Goal: Information Seeking & Learning: Learn about a topic

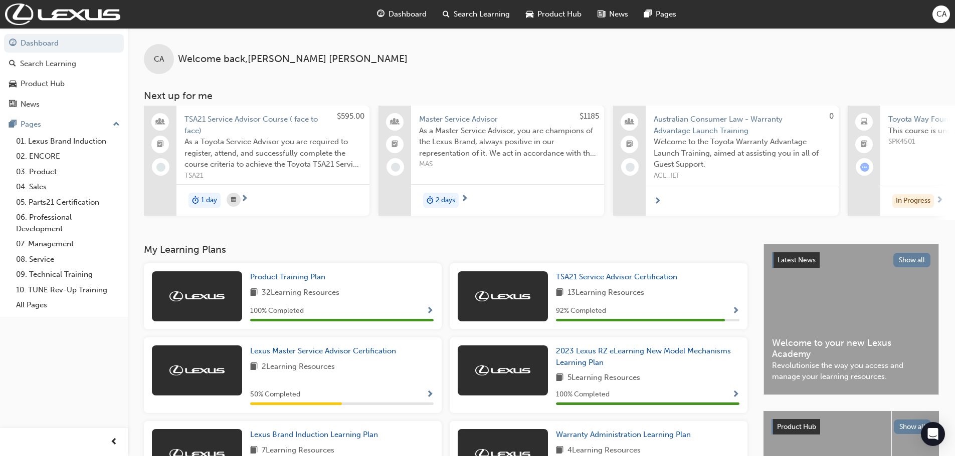
scroll to position [0, 595]
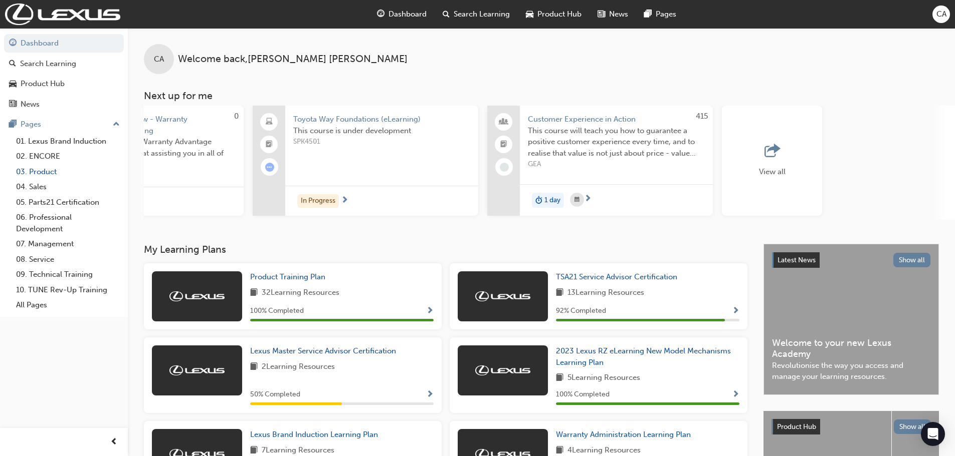
click at [41, 173] on link "03. Product" at bounding box center [68, 172] width 112 height 16
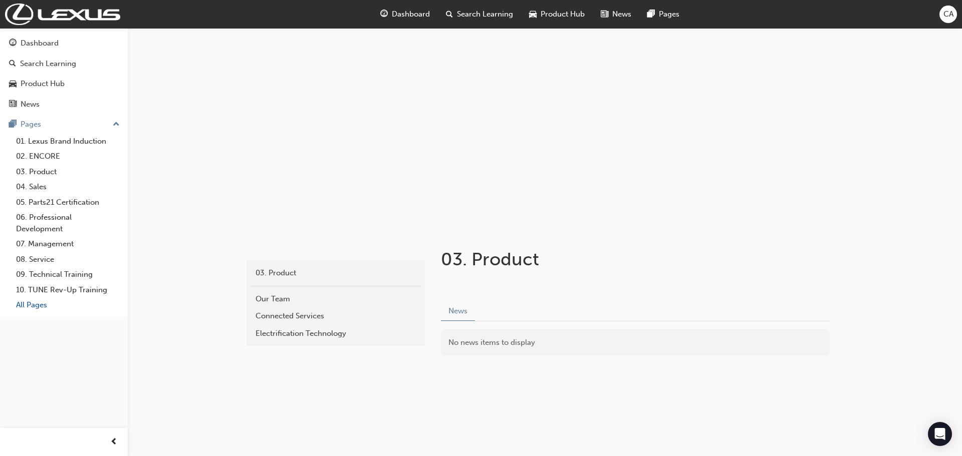
click at [40, 309] on link "All Pages" at bounding box center [68, 306] width 112 height 16
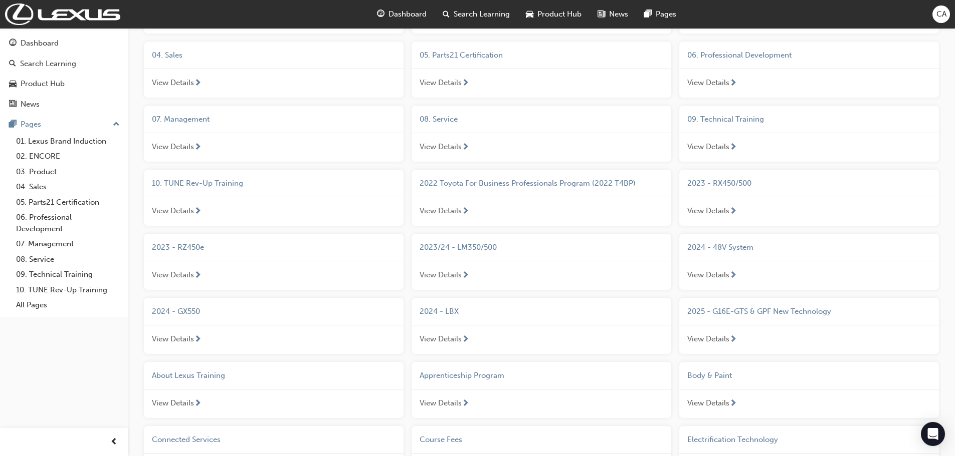
scroll to position [150, 0]
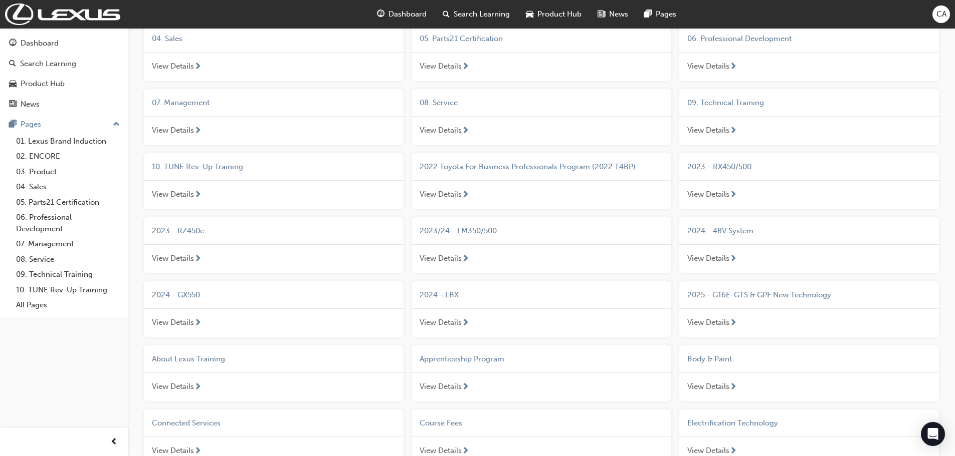
click at [178, 294] on span "2024 - GX550" at bounding box center [176, 295] width 48 height 9
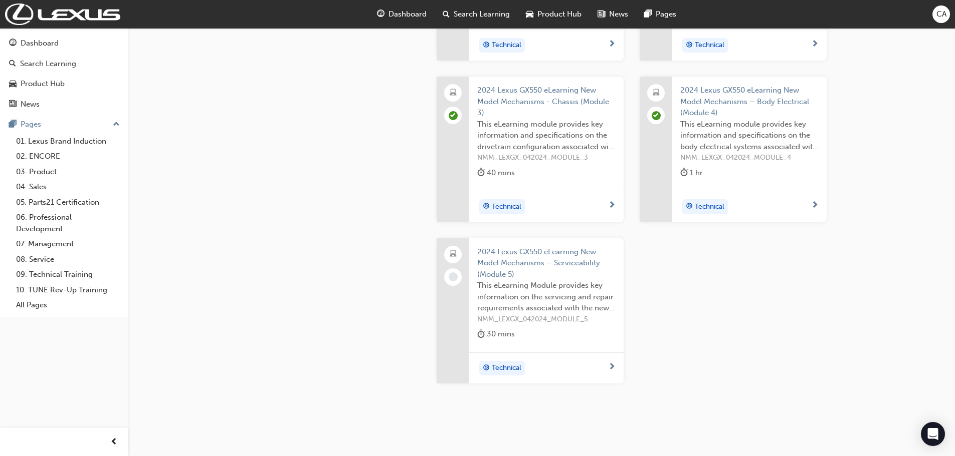
scroll to position [251, 0]
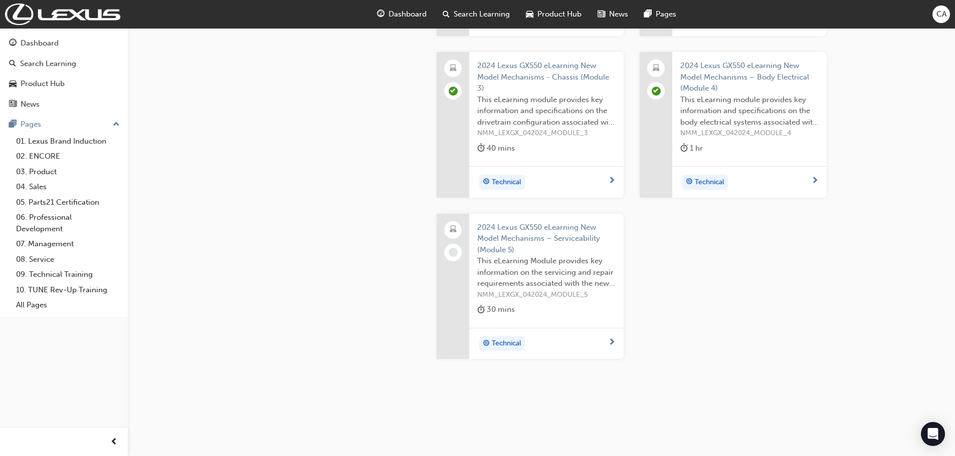
click at [518, 237] on span "2024 Lexus GX550 eLearning New Model Mechanisms – Serviceability (Module 5)" at bounding box center [546, 239] width 138 height 34
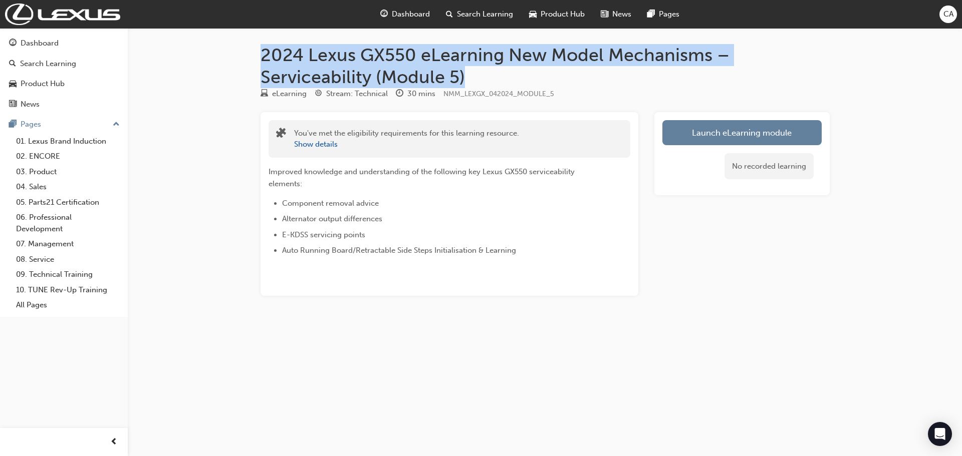
drag, startPoint x: 262, startPoint y: 57, endPoint x: 466, endPoint y: 77, distance: 204.9
click at [466, 77] on h1 "2024 Lexus GX550 eLearning New Model Mechanisms – Serviceability (Module 5)" at bounding box center [545, 66] width 569 height 44
copy h1 "2024 Lexus GX550 eLearning New Model Mechanisms – Serviceability (Module 5)"
click at [671, 143] on link "Launch eLearning module" at bounding box center [741, 132] width 159 height 25
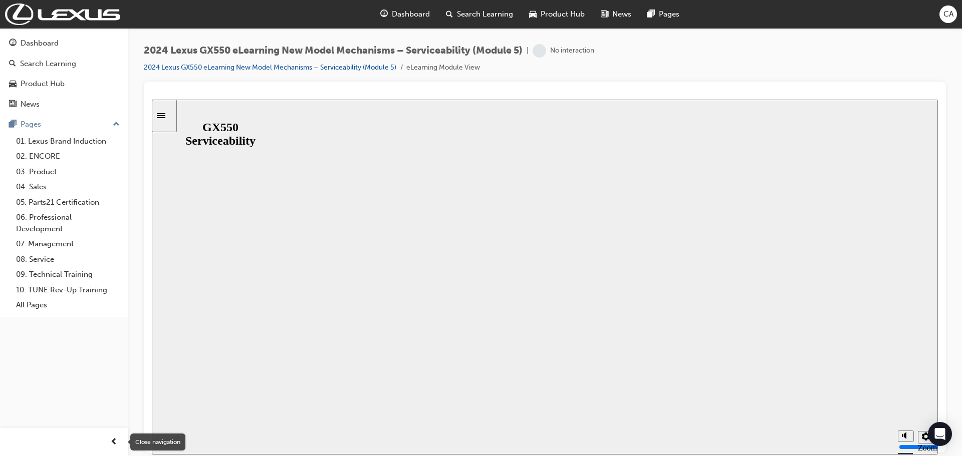
click at [118, 442] on div "button" at bounding box center [114, 442] width 20 height 20
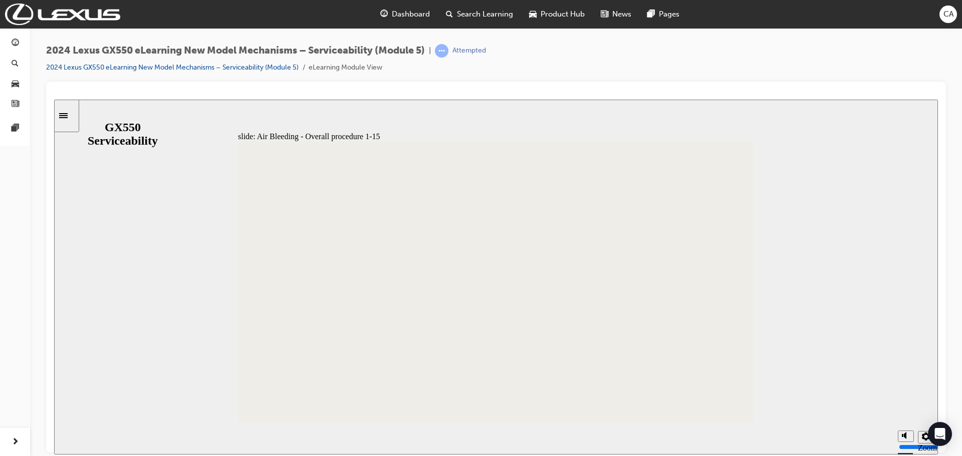
type input "15"
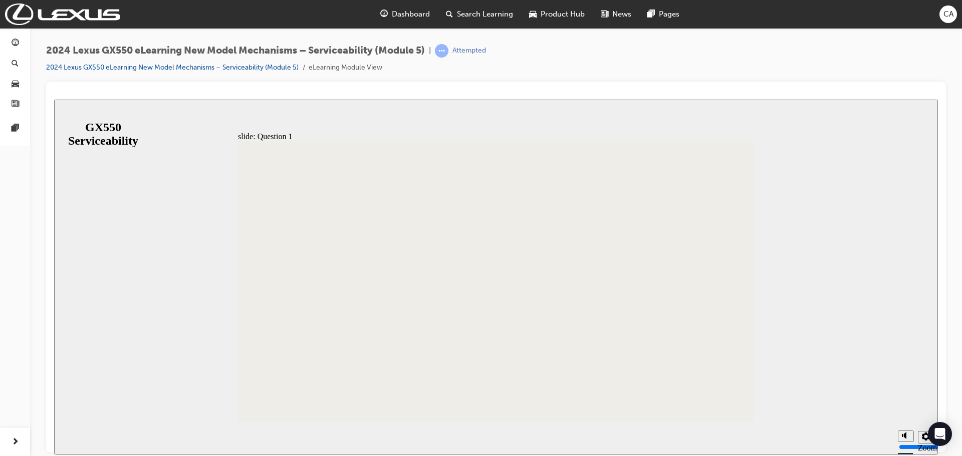
radio input "false"
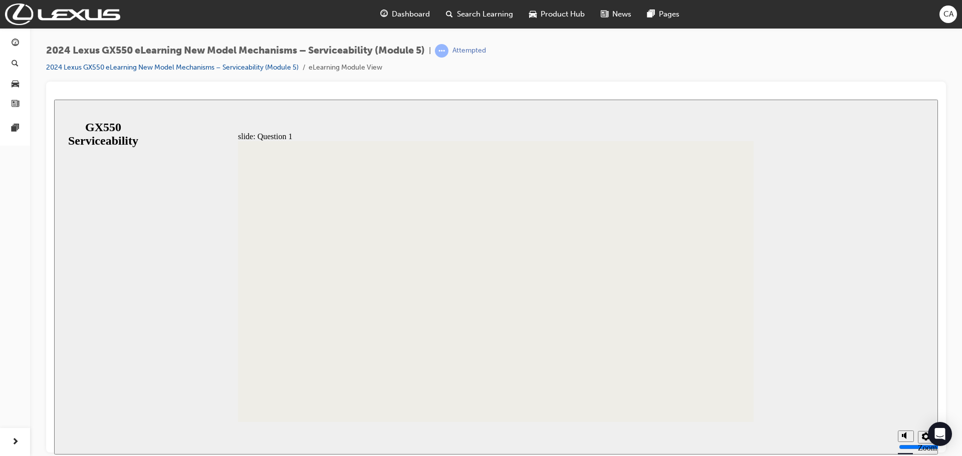
radio input "false"
radio input "true"
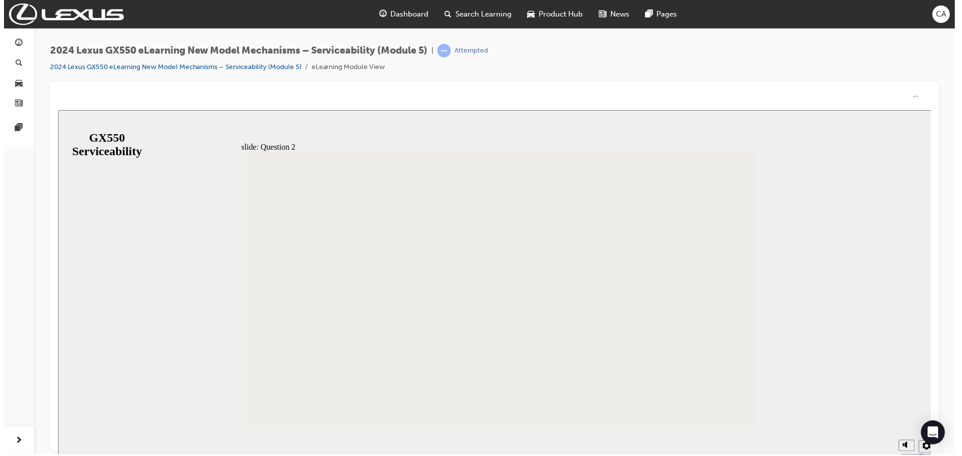
drag, startPoint x: 517, startPoint y: 343, endPoint x: 517, endPoint y: 354, distance: 11.0
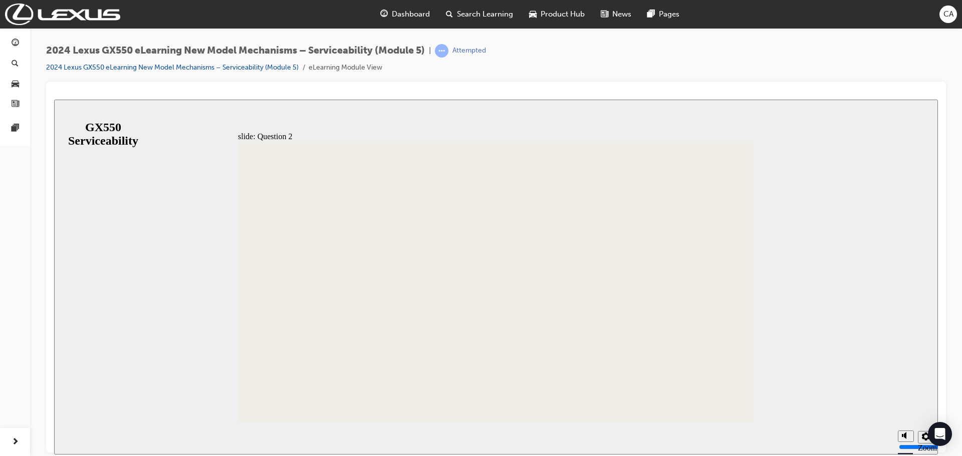
radio input "false"
radio input "true"
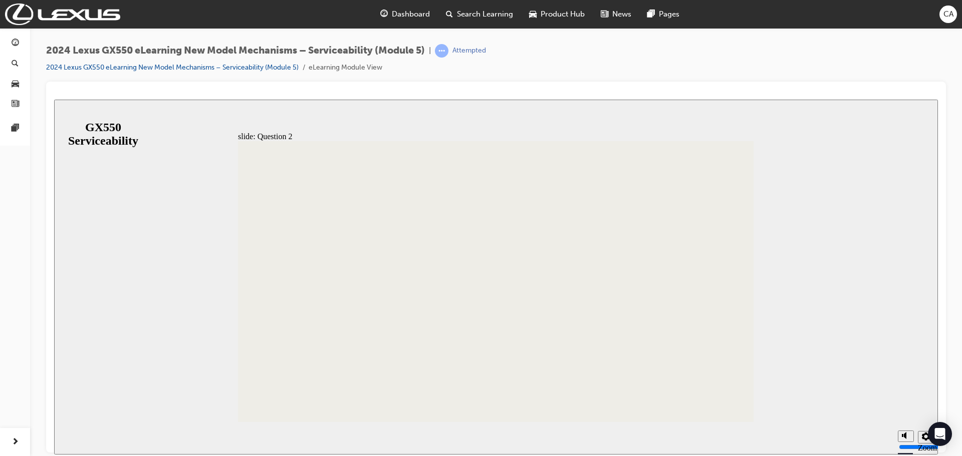
radio input "false"
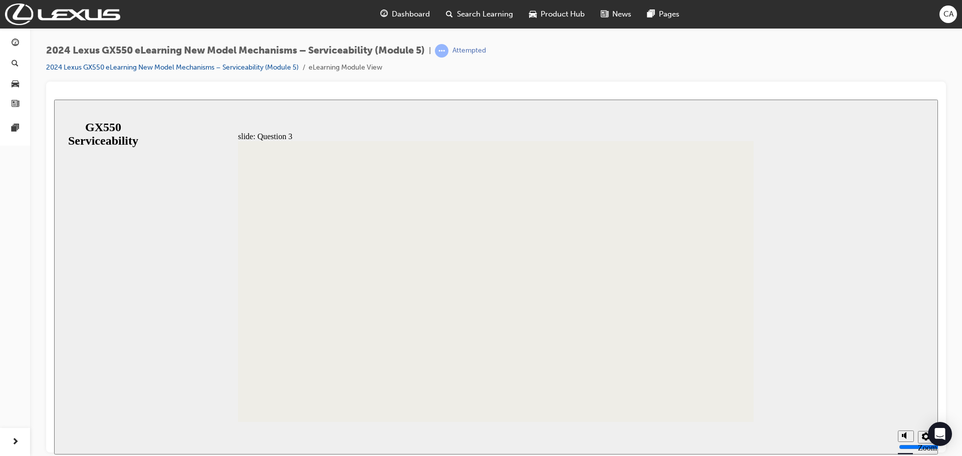
radio input "true"
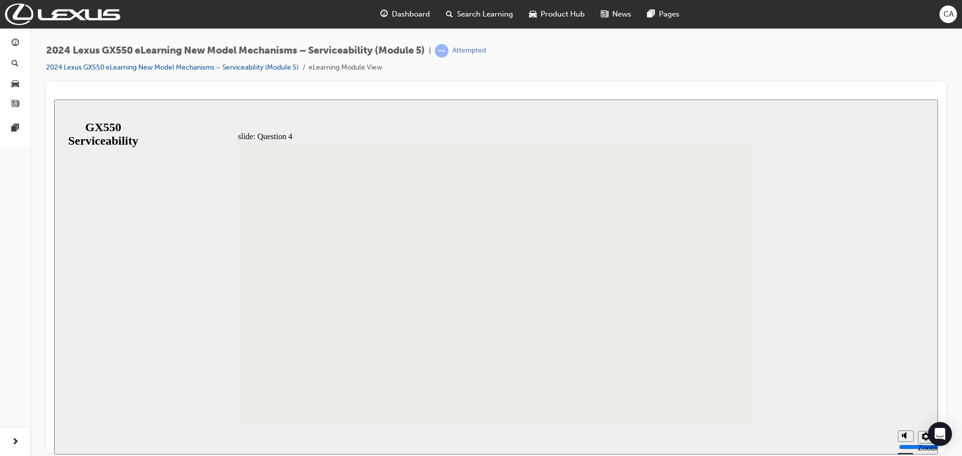
radio input "true"
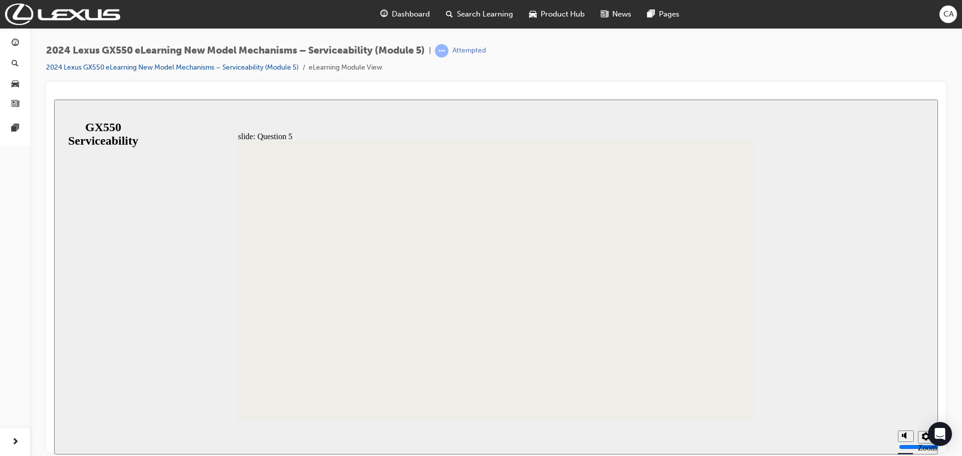
radio input "false"
radio input "true"
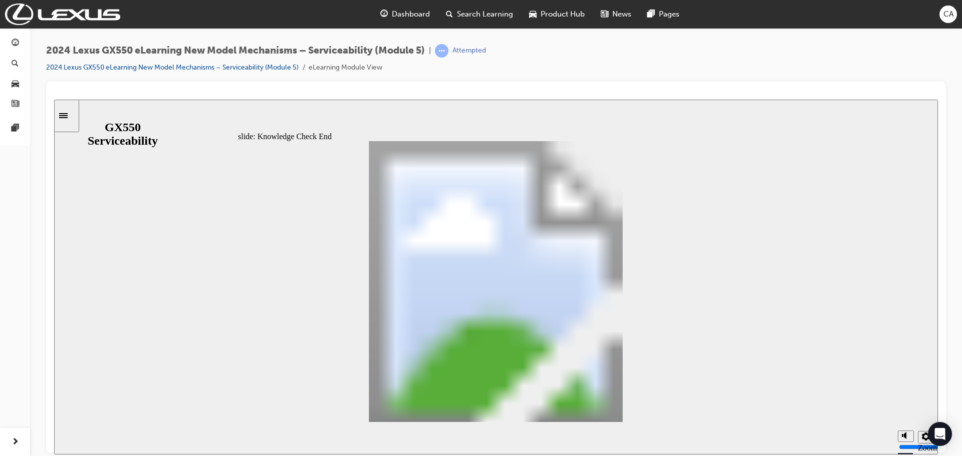
click at [73, 112] on icon "Sidebar Toggle" at bounding box center [66, 115] width 15 height 6
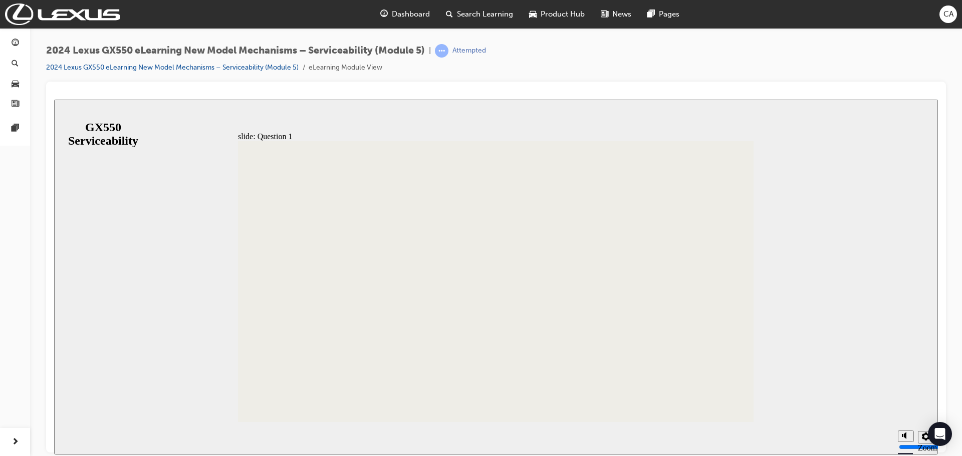
radio input "true"
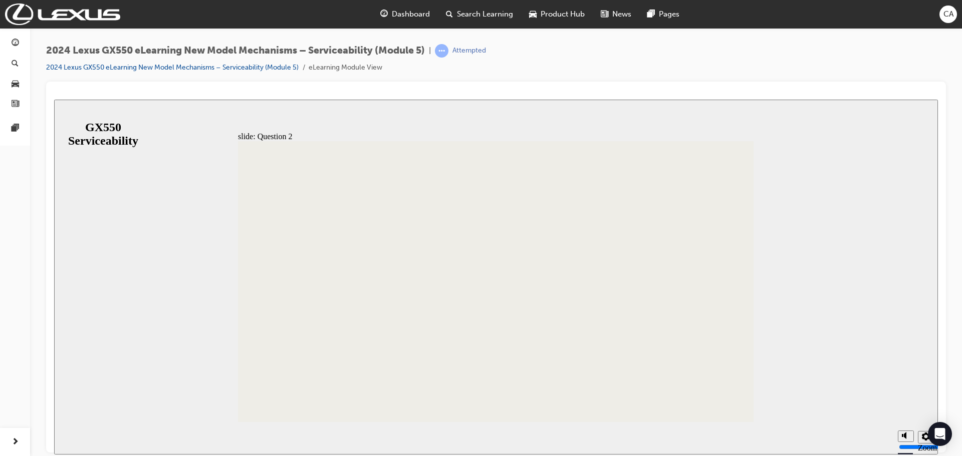
radio input "true"
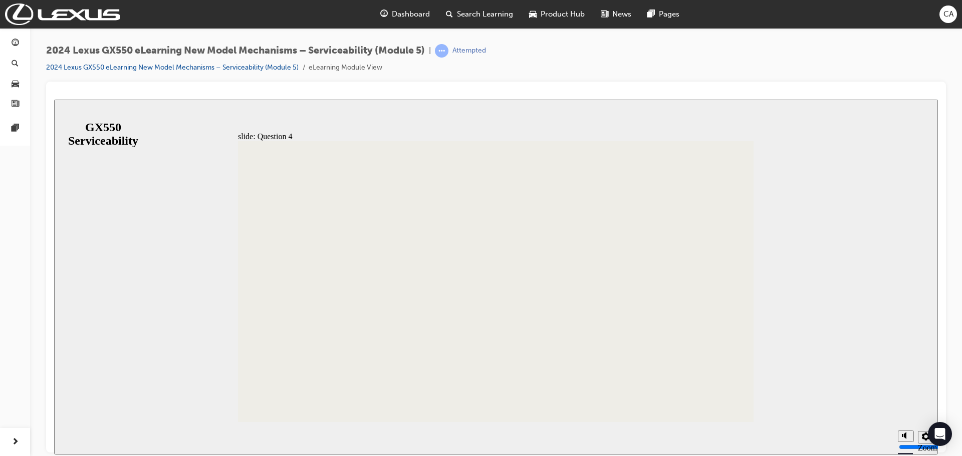
radio input "true"
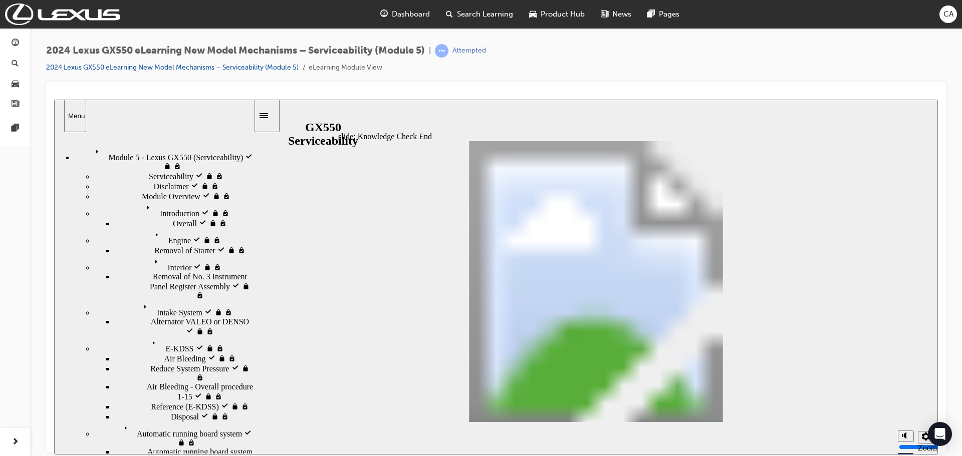
click at [15, 129] on span "pages-icon" at bounding box center [16, 128] width 8 height 9
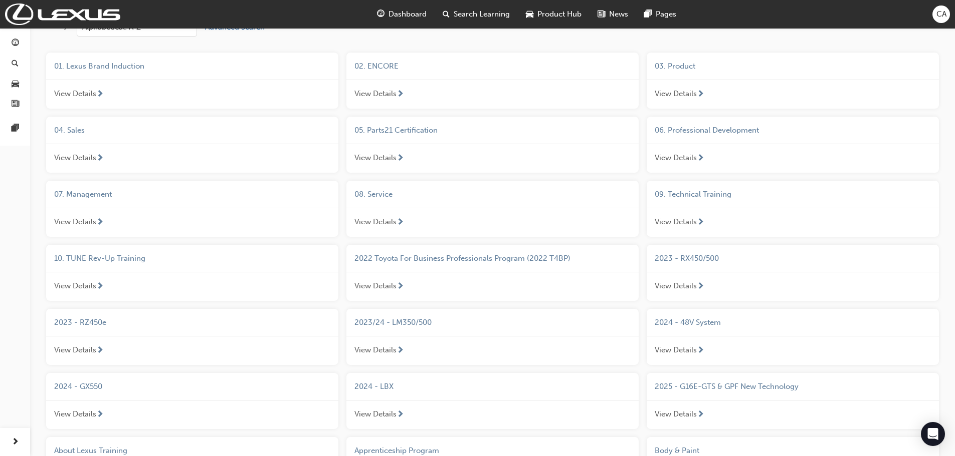
scroll to position [200, 0]
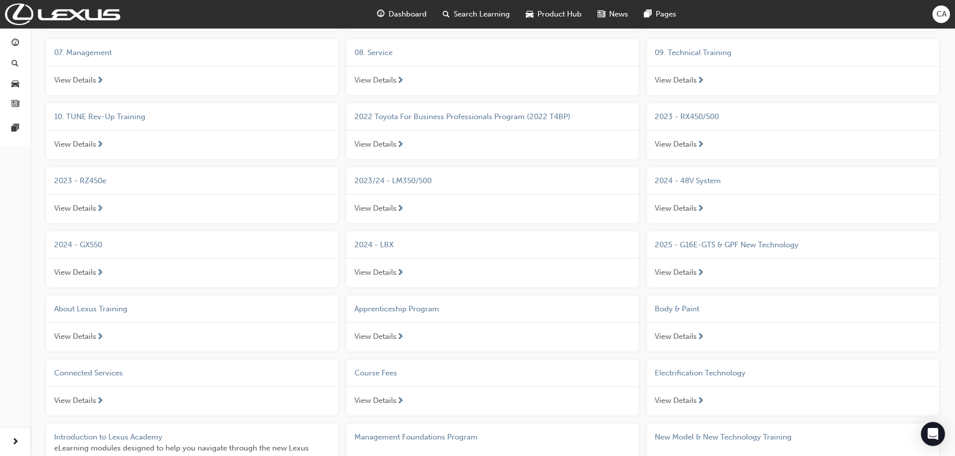
click at [371, 243] on span "2024 - LBX" at bounding box center [373, 245] width 39 height 9
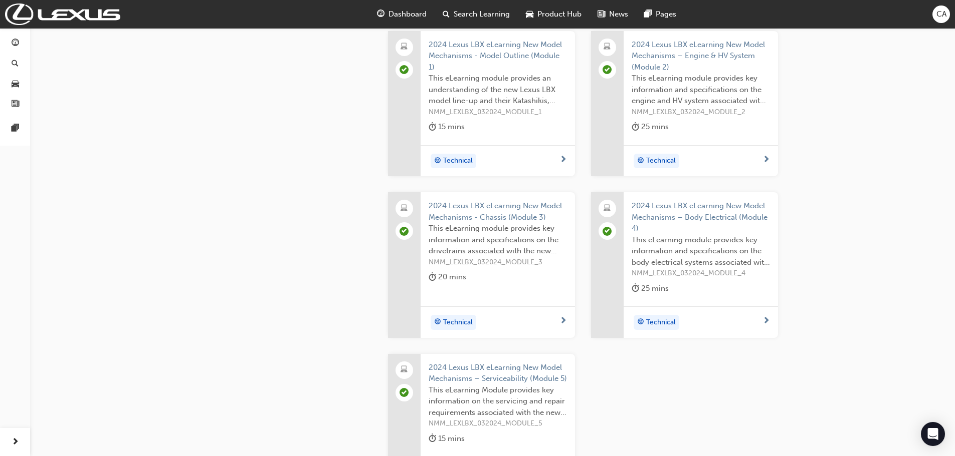
scroll to position [401, 0]
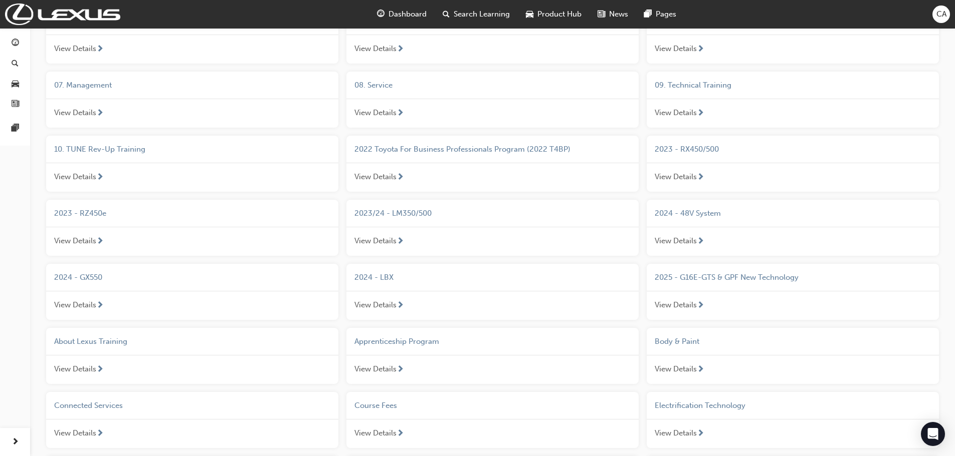
scroll to position [150, 0]
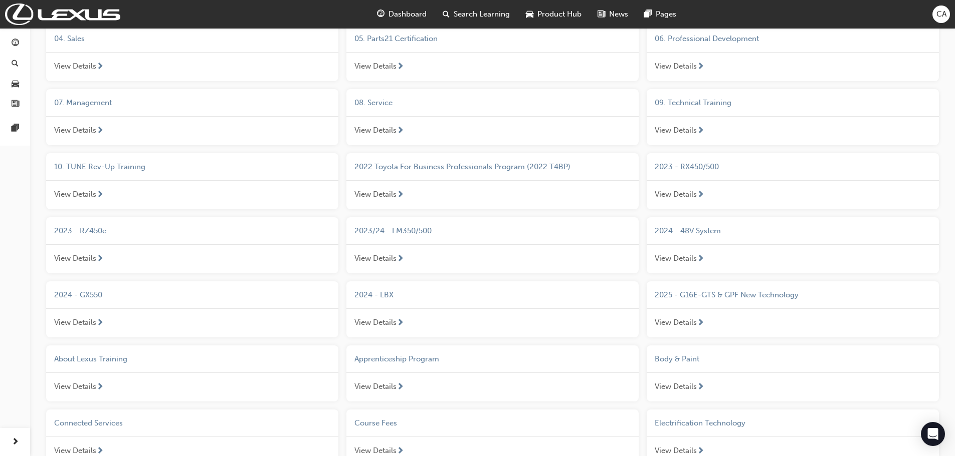
click at [87, 234] on span "2023 - RZ450e" at bounding box center [80, 230] width 52 height 9
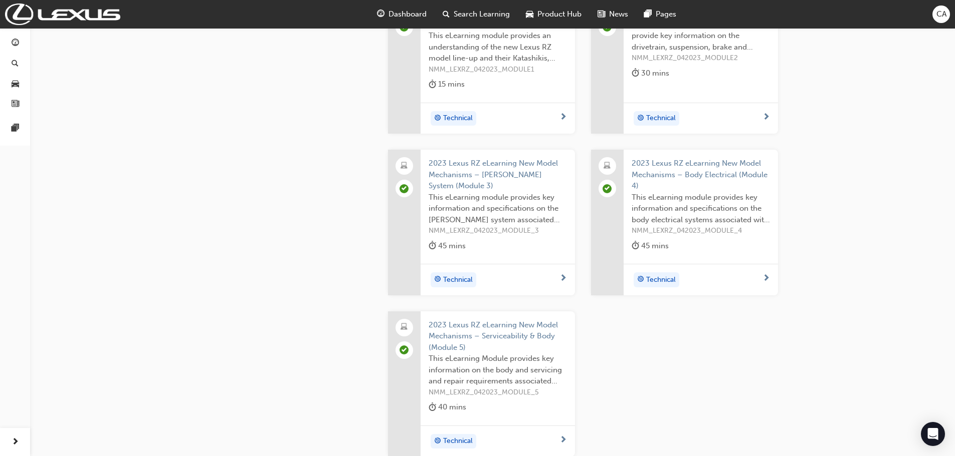
scroll to position [200, 0]
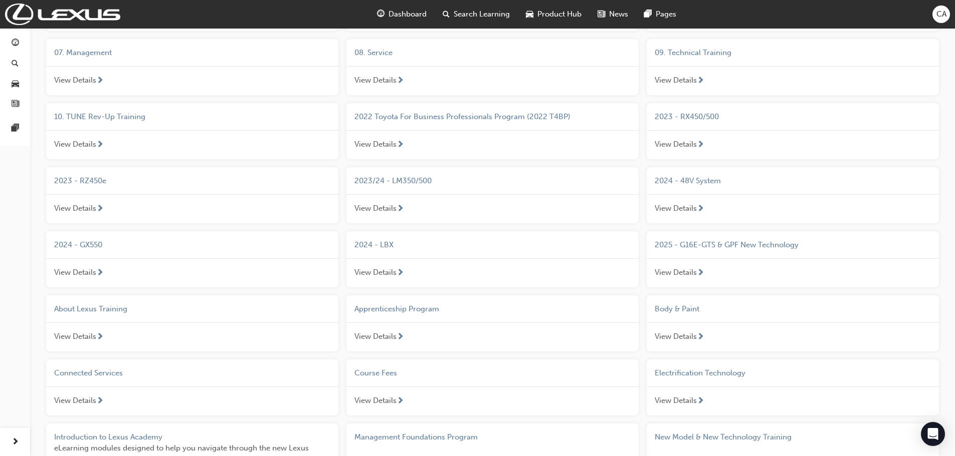
scroll to position [150, 0]
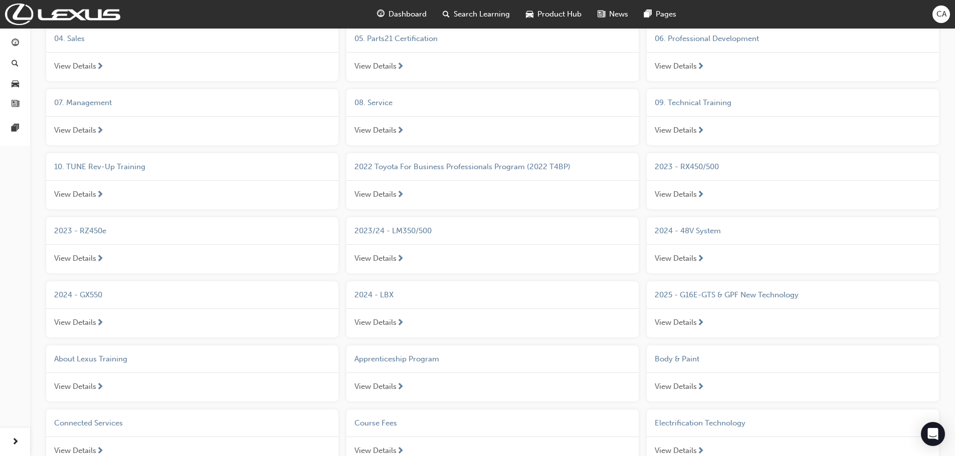
click at [687, 164] on span "2023 - RX450/500" at bounding box center [686, 166] width 64 height 9
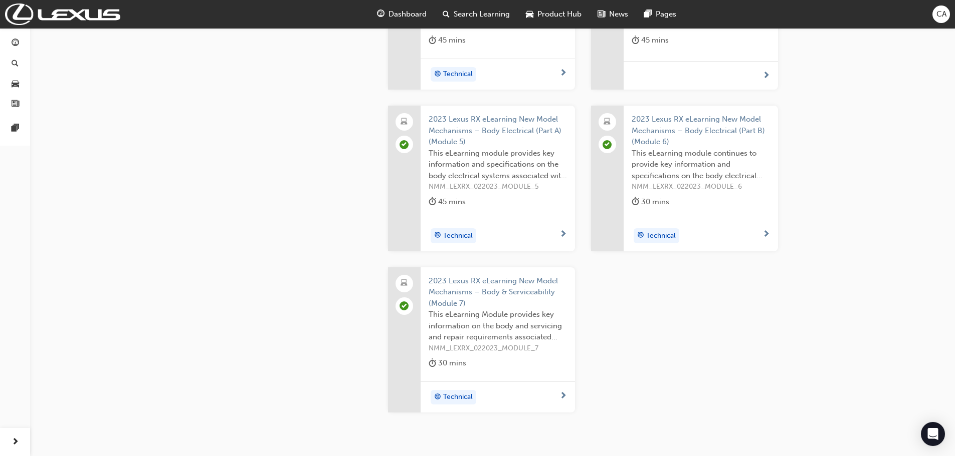
scroll to position [351, 0]
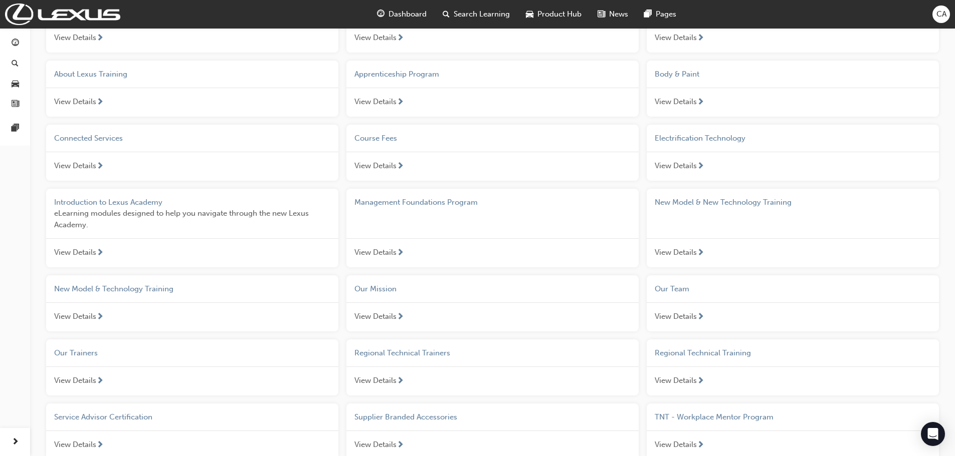
scroll to position [382, 0]
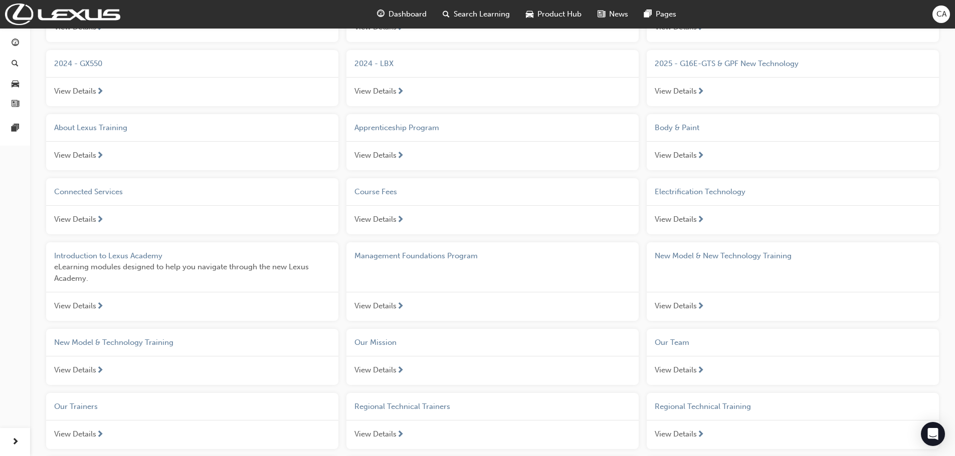
click at [119, 346] on span "New Model & Technology Training" at bounding box center [113, 342] width 119 height 9
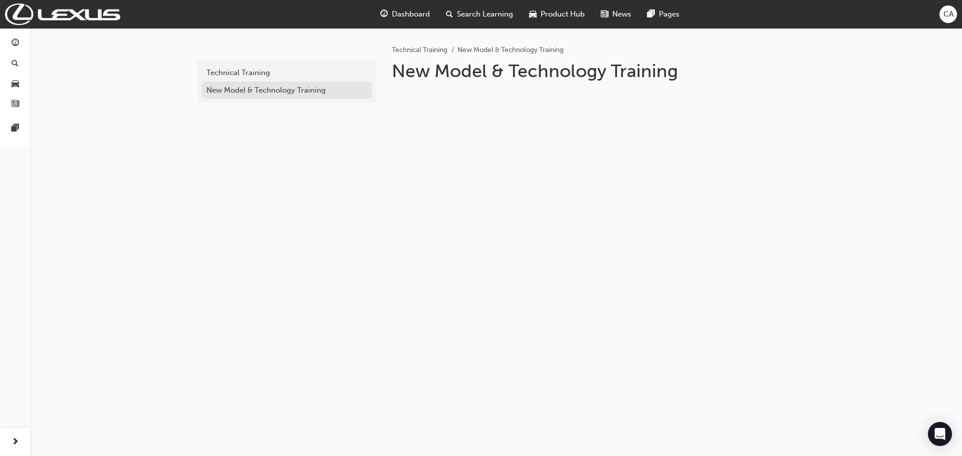
click at [291, 86] on div "New Model & Technology Training" at bounding box center [286, 91] width 160 height 12
click at [246, 70] on div "Technical Training" at bounding box center [286, 73] width 160 height 12
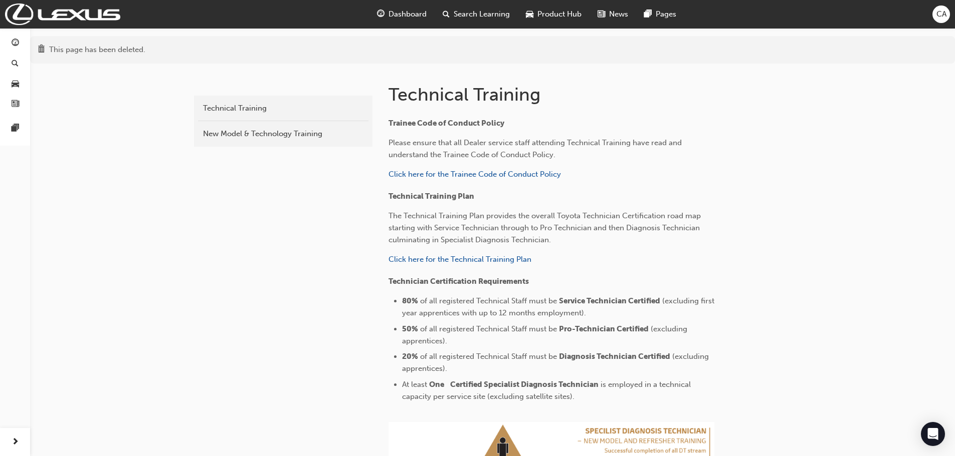
click at [242, 134] on div "New Model & Technology Training" at bounding box center [283, 134] width 160 height 12
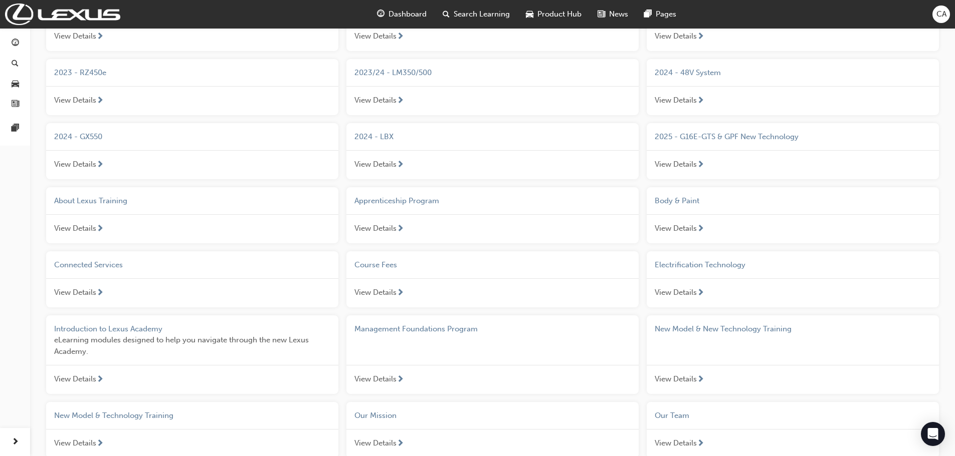
scroll to position [282, 0]
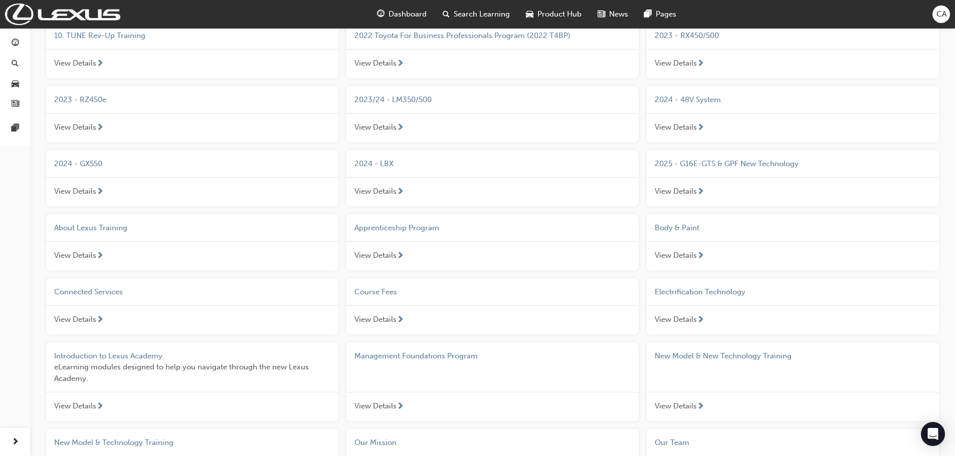
click at [670, 223] on span "Body & Paint" at bounding box center [676, 227] width 45 height 9
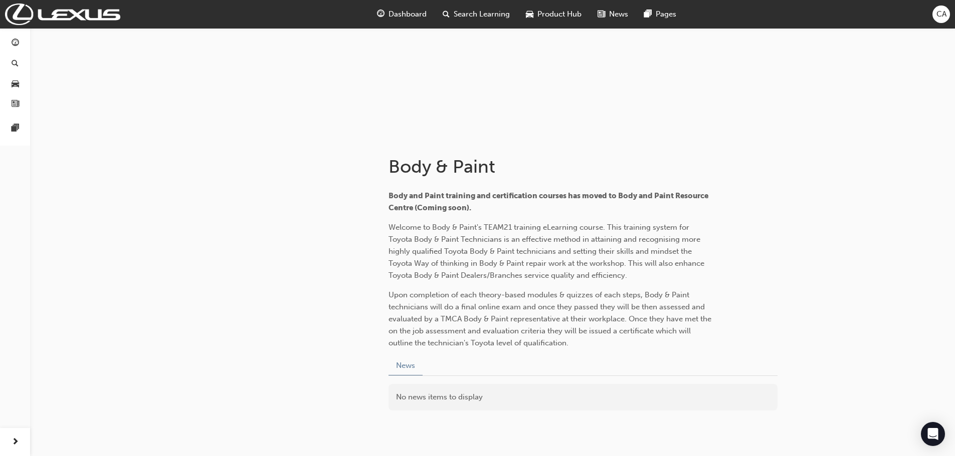
scroll to position [136, 0]
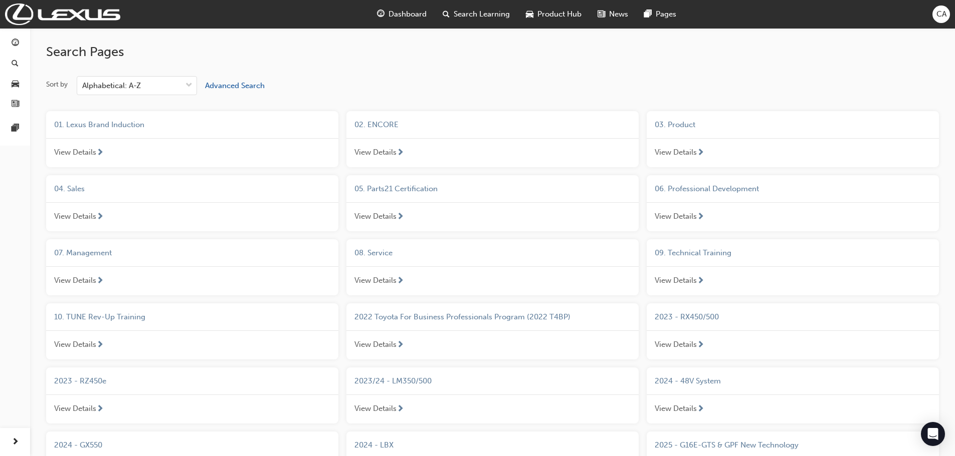
click at [678, 127] on span "03. Product" at bounding box center [674, 124] width 41 height 9
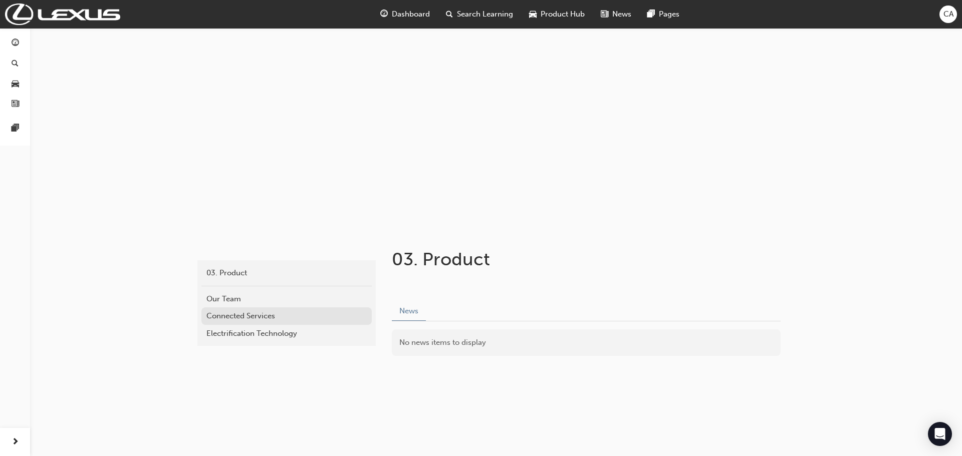
click at [247, 312] on div "Connected Services" at bounding box center [286, 317] width 160 height 12
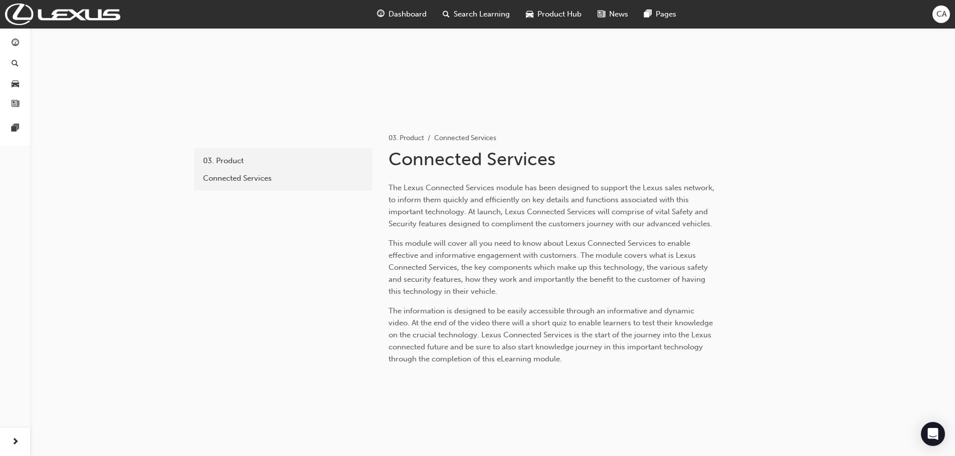
scroll to position [130, 0]
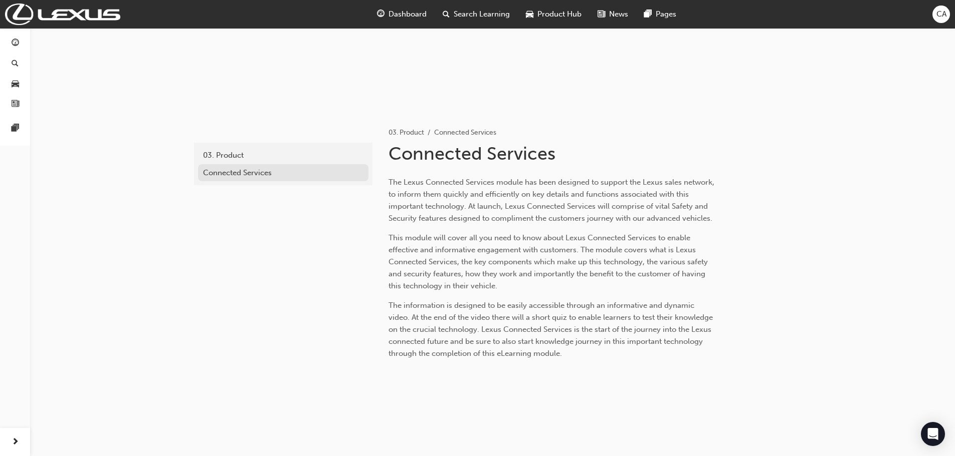
click at [235, 167] on div "Connected Services" at bounding box center [283, 173] width 160 height 12
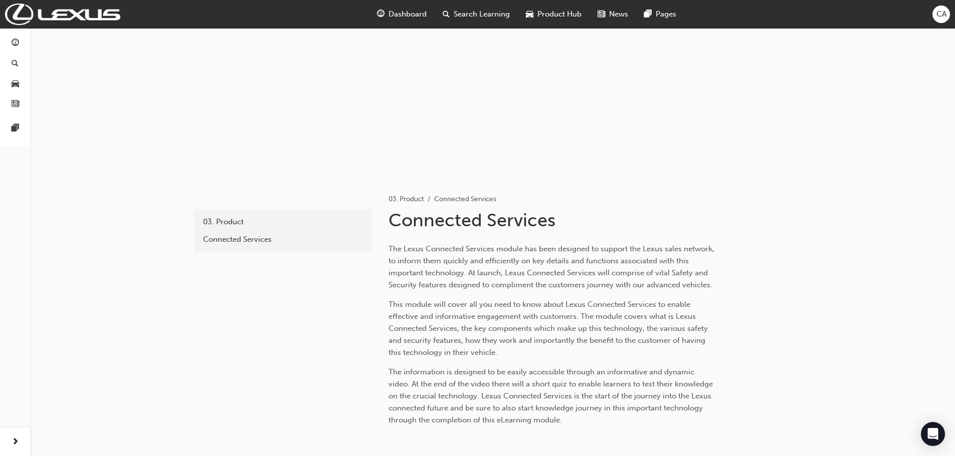
scroll to position [100, 0]
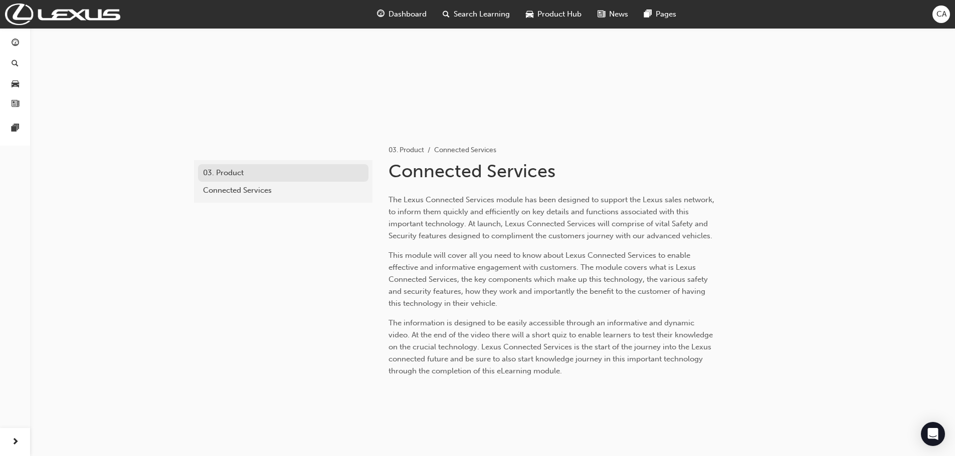
click at [219, 170] on div "03. Product" at bounding box center [283, 173] width 160 height 12
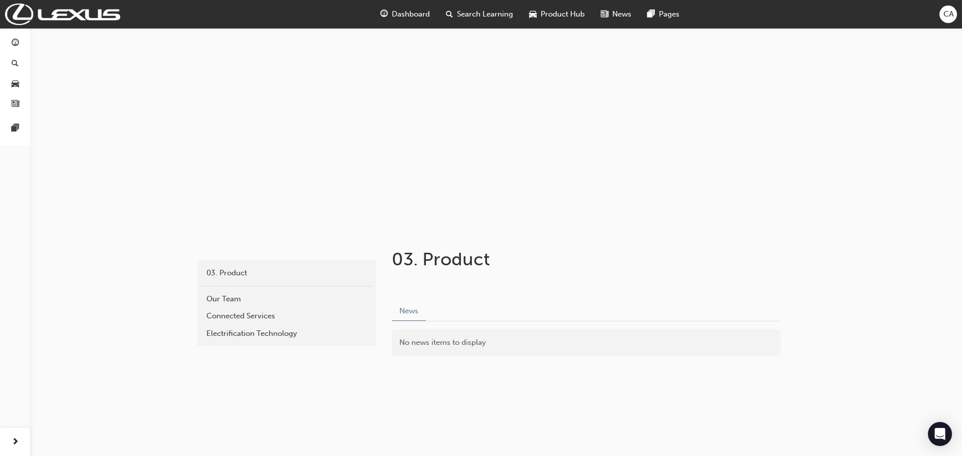
click at [236, 341] on link "Electrification Technology" at bounding box center [286, 334] width 170 height 18
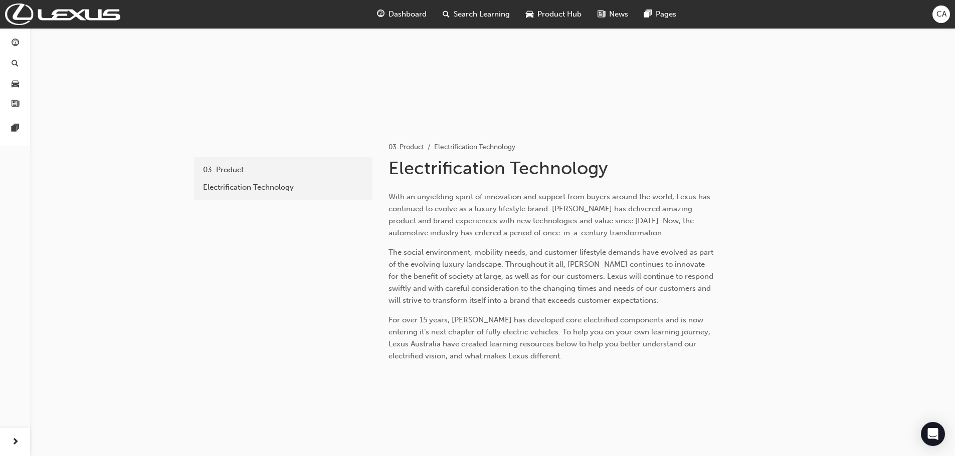
scroll to position [106, 0]
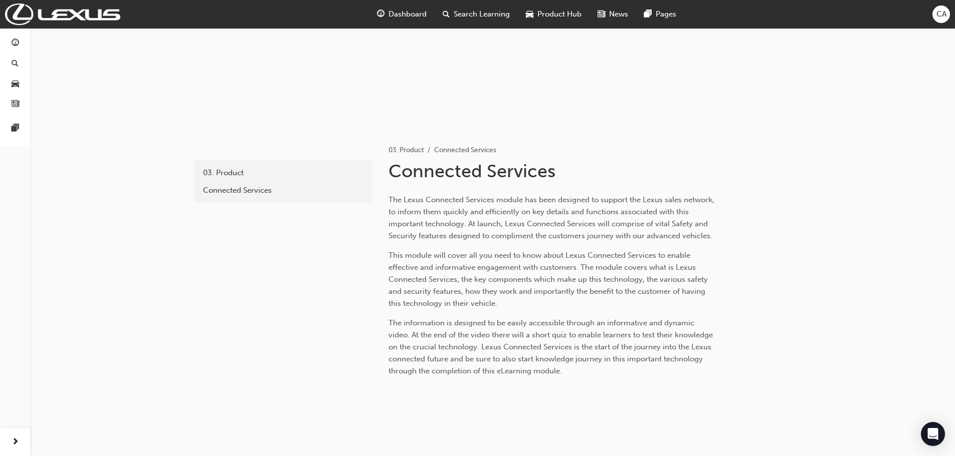
scroll to position [130, 0]
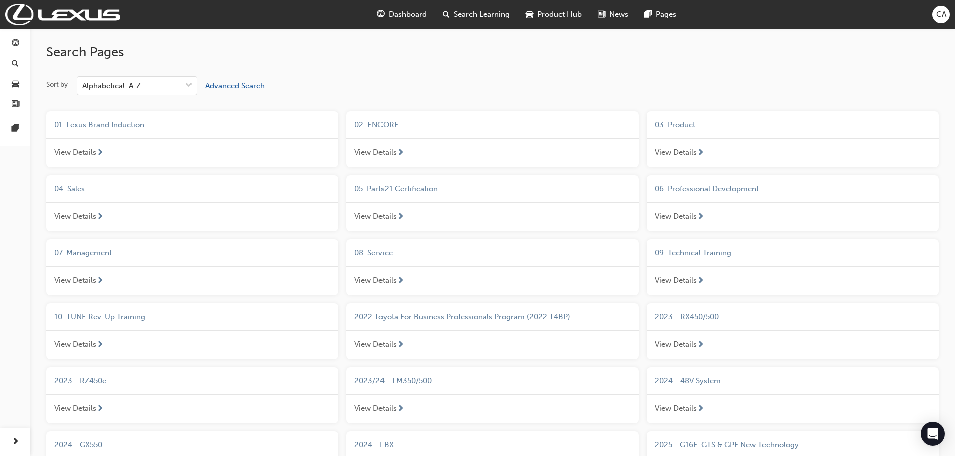
click at [381, 261] on div "08. Service" at bounding box center [492, 254] width 292 height 28
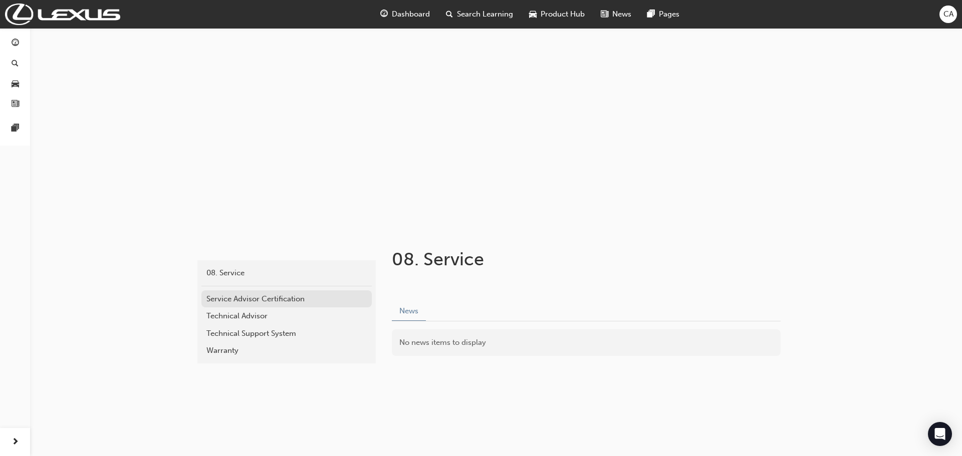
click at [223, 302] on div "Service Advisor Certification" at bounding box center [286, 300] width 160 height 12
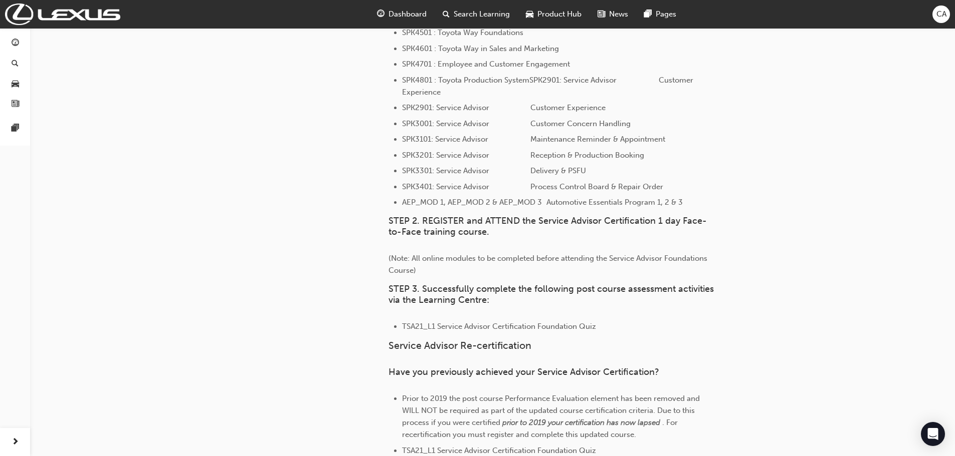
scroll to position [741, 0]
